Goal: Transaction & Acquisition: Book appointment/travel/reservation

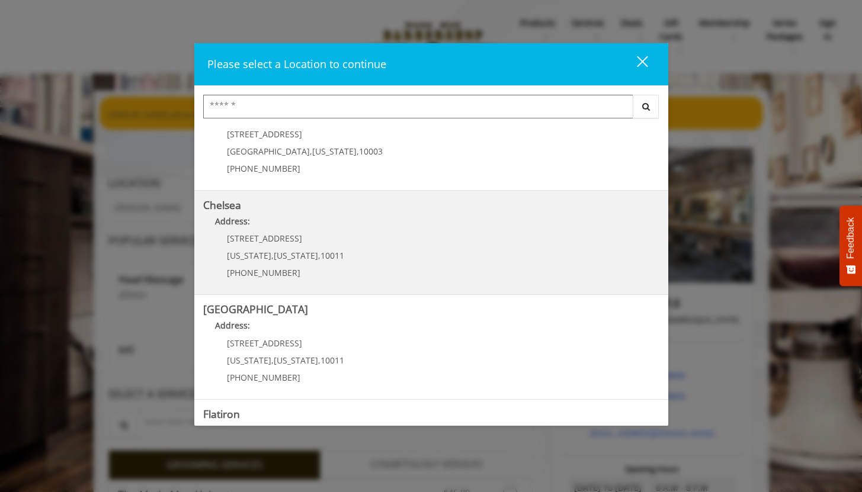
scroll to position [40, 0]
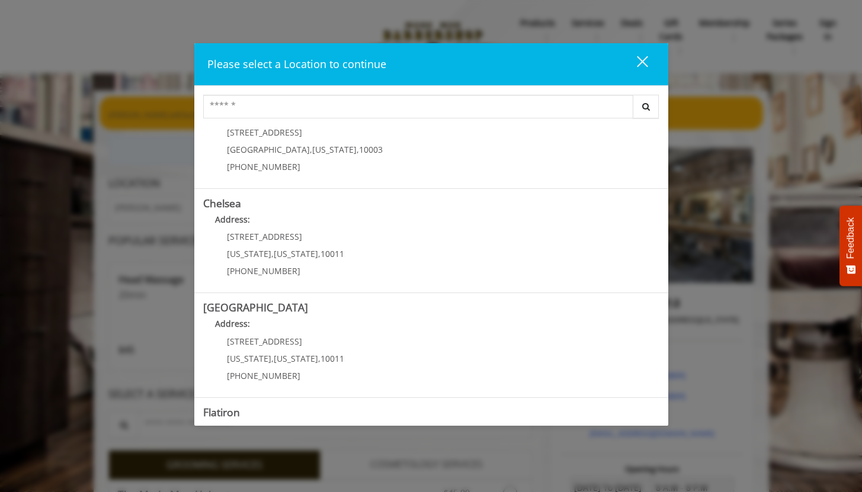
click at [80, 258] on div "Please select a Location to continue close Search [GEOGRAPHIC_DATA] Address: [S…" at bounding box center [431, 246] width 862 height 492
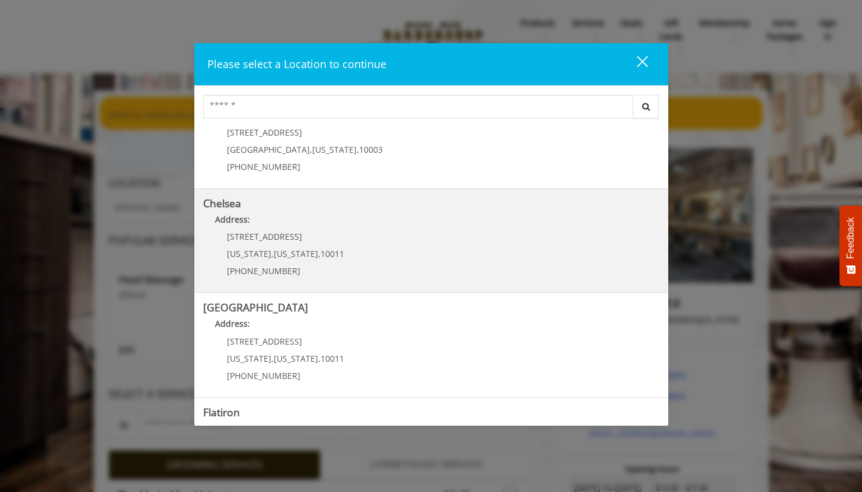
click at [373, 249] on link "Chelsea Address: [STREET_ADDRESS][US_STATE][US_STATE] (917) 639-3902" at bounding box center [431, 241] width 456 height 86
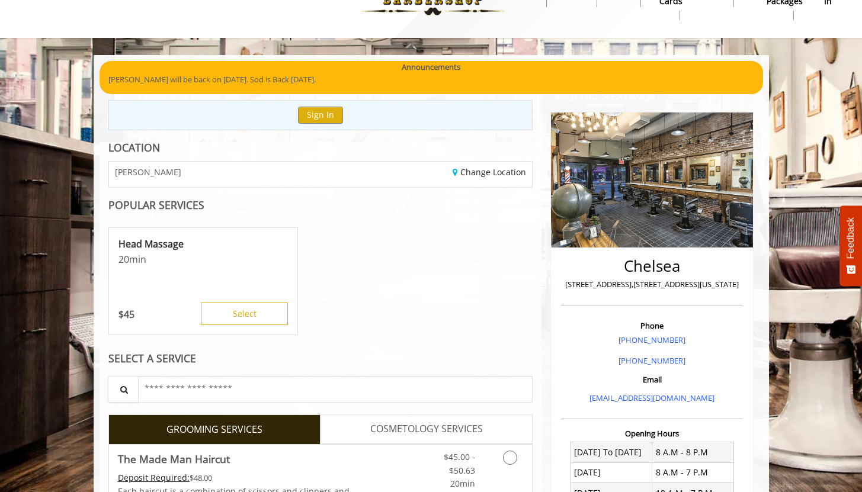
scroll to position [125, 0]
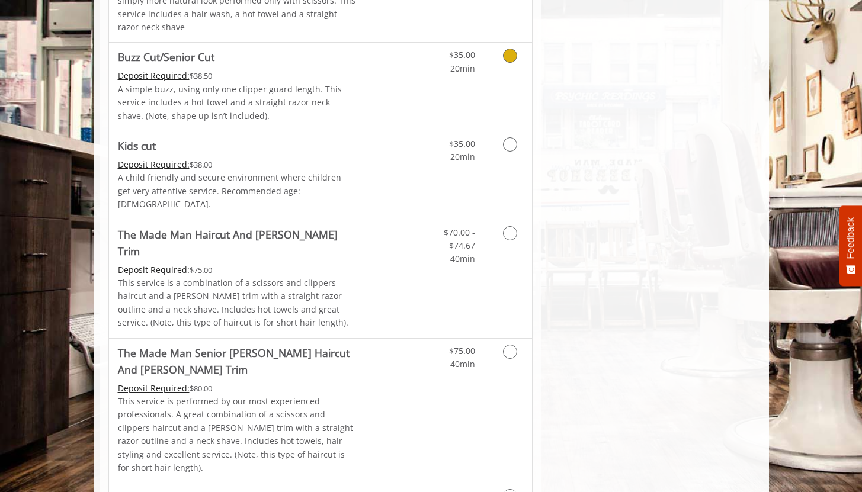
scroll to position [848, 0]
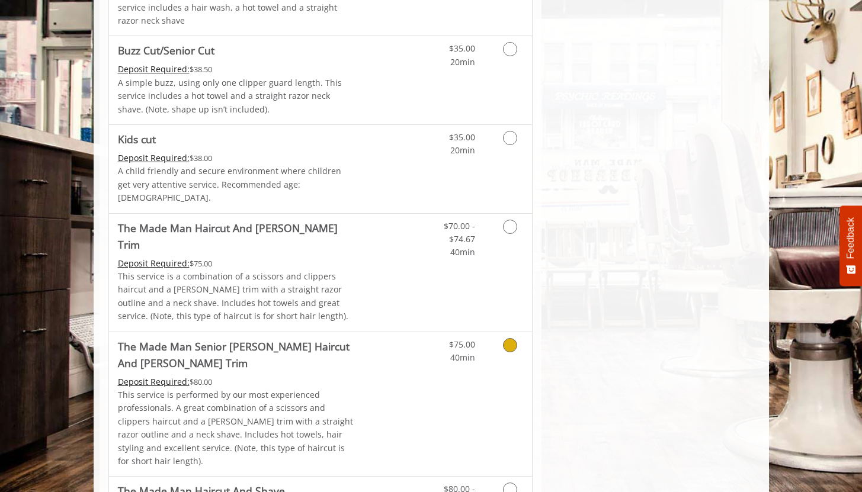
click at [380, 356] on link "Discounted Price" at bounding box center [390, 404] width 70 height 145
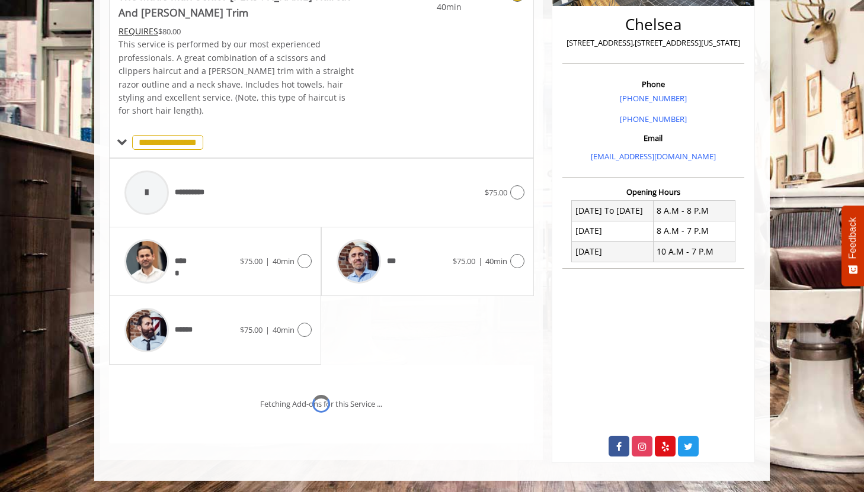
scroll to position [311, 0]
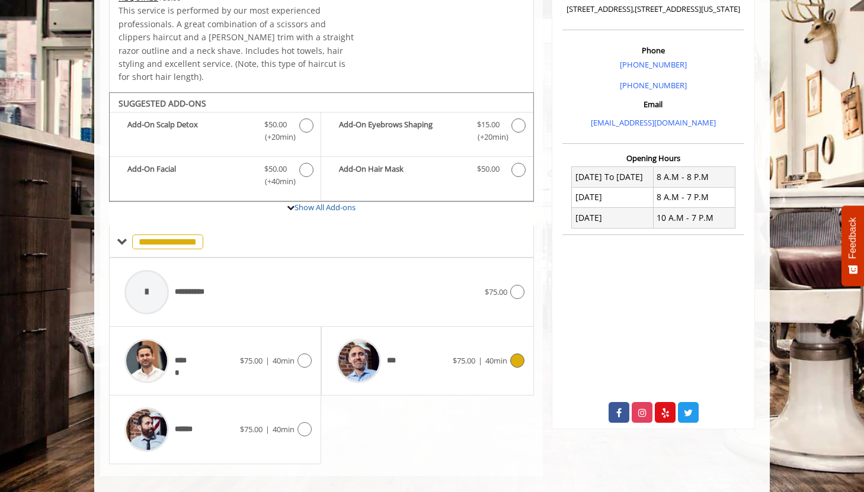
click at [381, 354] on div at bounding box center [359, 361] width 56 height 56
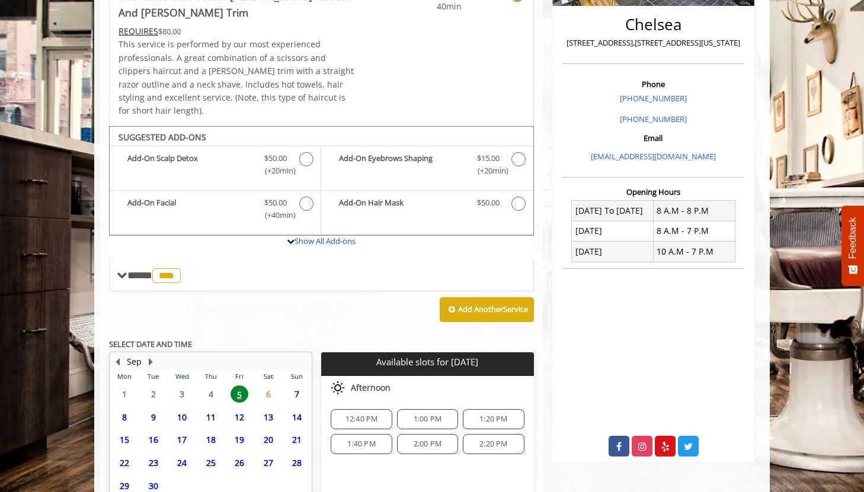
scroll to position [367, 0]
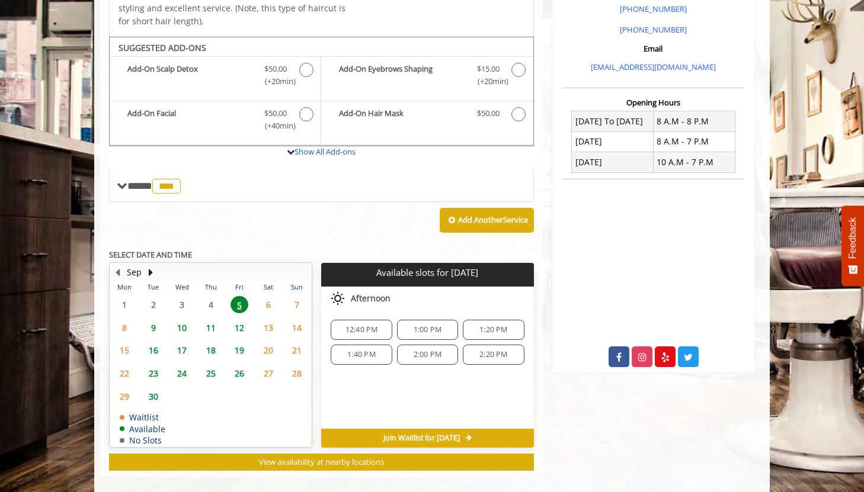
click at [157, 319] on span "9" at bounding box center [154, 327] width 18 height 17
click at [237, 296] on span "5" at bounding box center [239, 304] width 18 height 17
click at [555, 35] on div "Chelsea 169 W 23rd Street,170 W 23rd Street, New York Phone +(917) 639-3902 +(6…" at bounding box center [652, 77] width 203 height 592
